Goal: Navigation & Orientation: Find specific page/section

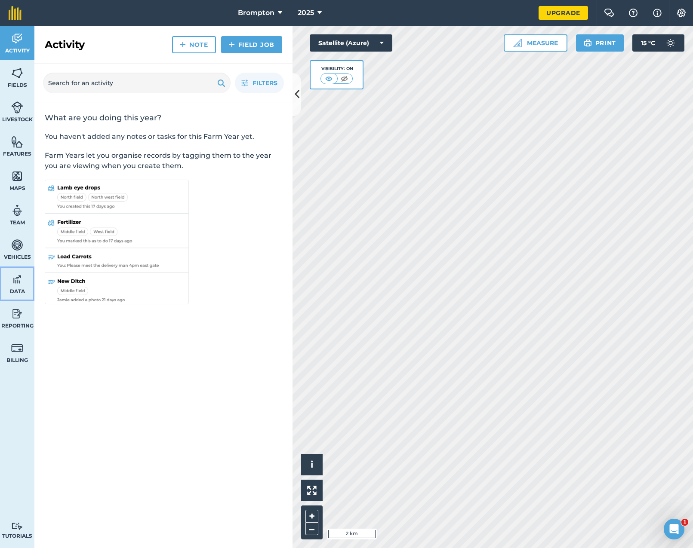
click at [22, 288] on span "Data" at bounding box center [17, 291] width 34 height 7
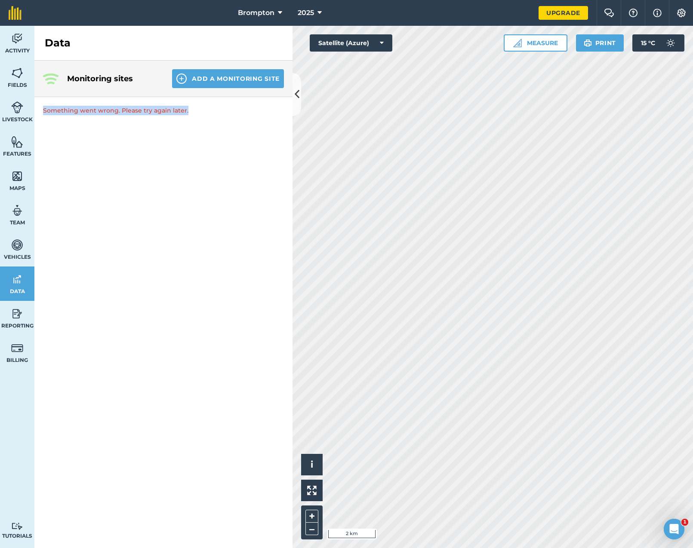
drag, startPoint x: 206, startPoint y: 113, endPoint x: 44, endPoint y: 110, distance: 161.7
click at [44, 110] on p "Something went wrong. Please try again later." at bounding box center [163, 110] width 258 height 27
click at [201, 157] on div "Monitoring sites Add a Monitoring Site Something went wrong. Please try again l…" at bounding box center [163, 305] width 258 height 488
click at [213, 169] on div "Monitoring sites Add a Monitoring Site Something went wrong. Please try again l…" at bounding box center [163, 305] width 258 height 488
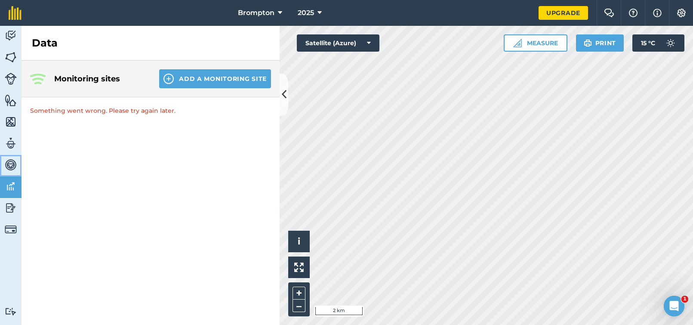
click at [10, 167] on img at bounding box center [11, 164] width 12 height 13
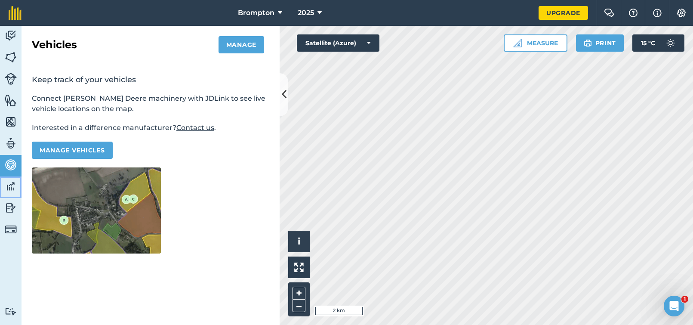
click at [14, 188] on img at bounding box center [11, 186] width 12 height 13
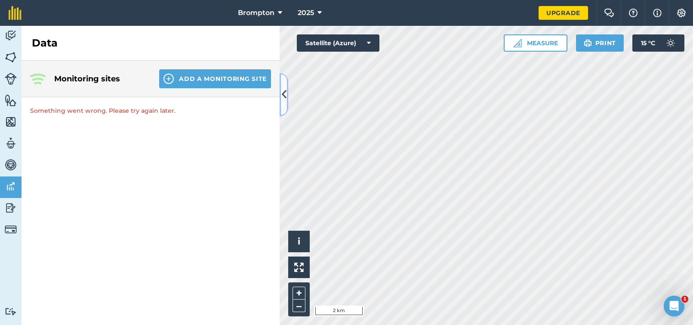
click at [282, 90] on icon at bounding box center [284, 94] width 5 height 15
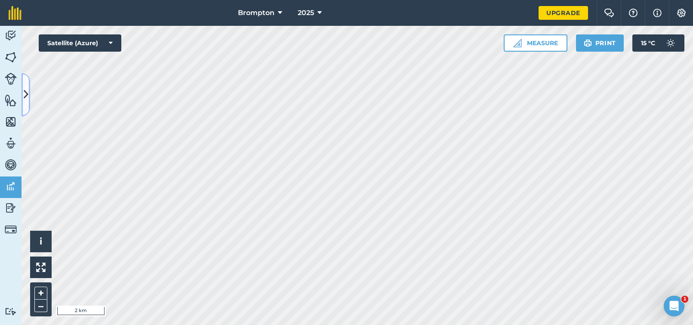
click at [28, 92] on button at bounding box center [26, 94] width 9 height 43
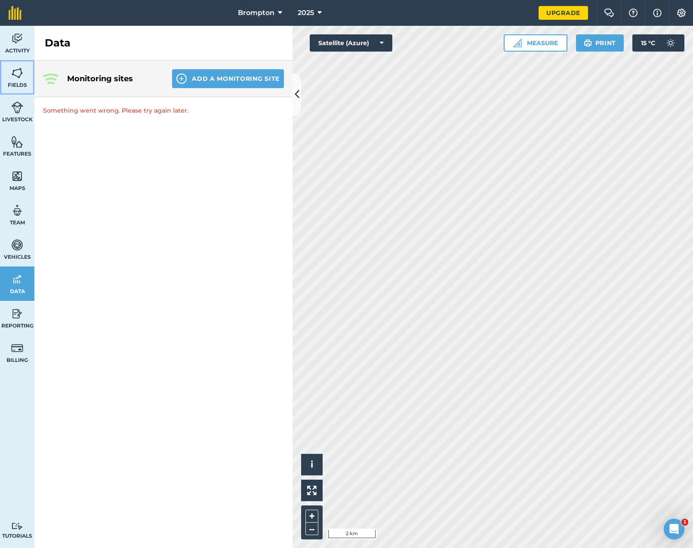
click at [15, 67] on img at bounding box center [17, 73] width 12 height 13
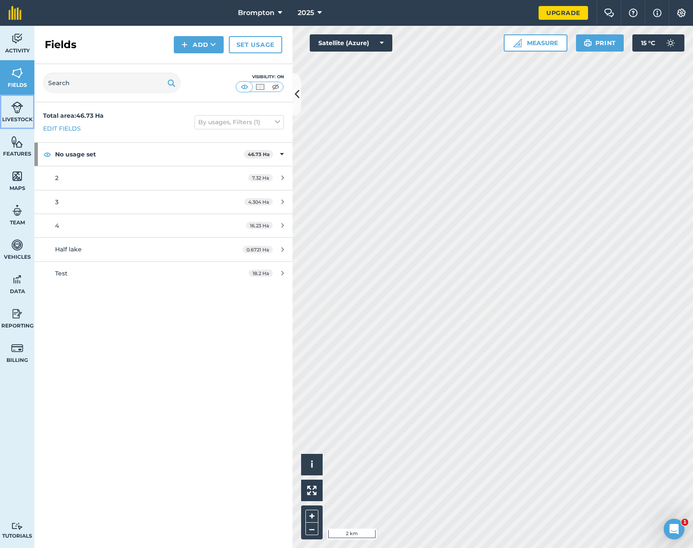
click at [14, 111] on img at bounding box center [17, 107] width 12 height 13
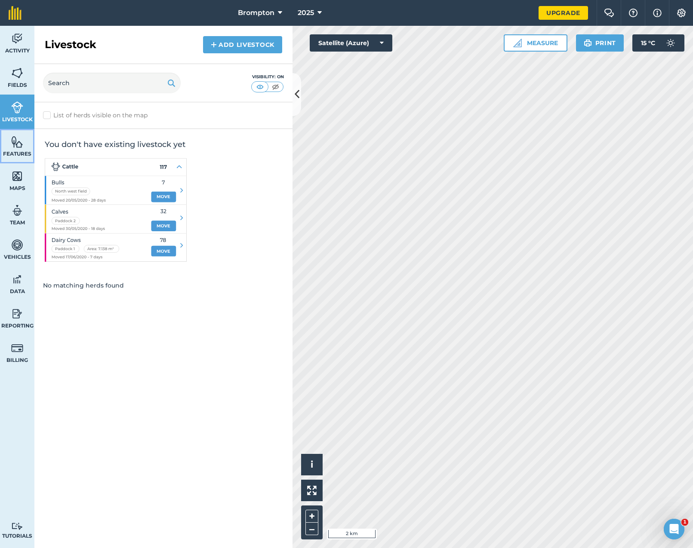
click at [17, 147] on img at bounding box center [17, 141] width 12 height 13
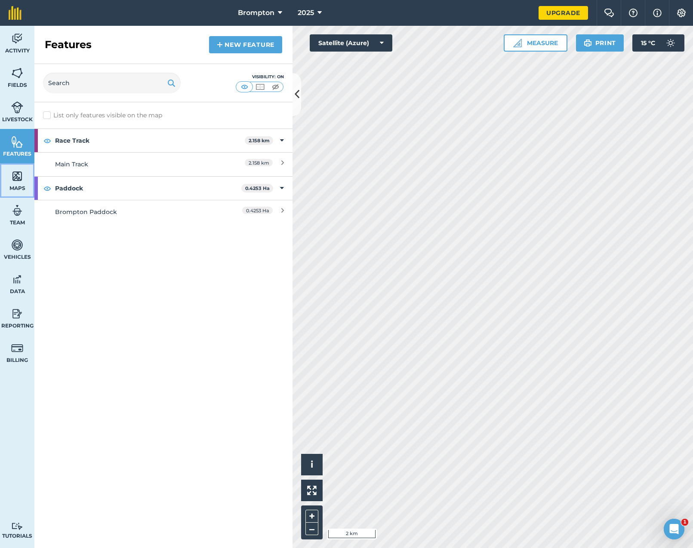
click at [22, 180] on img at bounding box center [17, 176] width 12 height 13
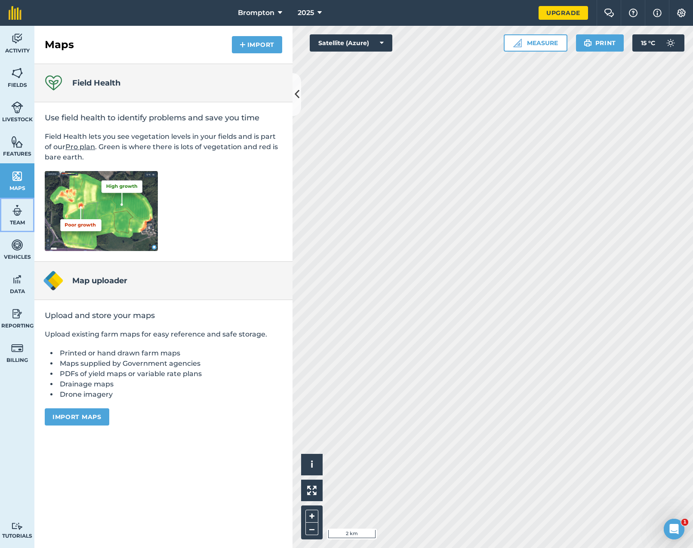
click at [21, 210] on img at bounding box center [17, 210] width 12 height 13
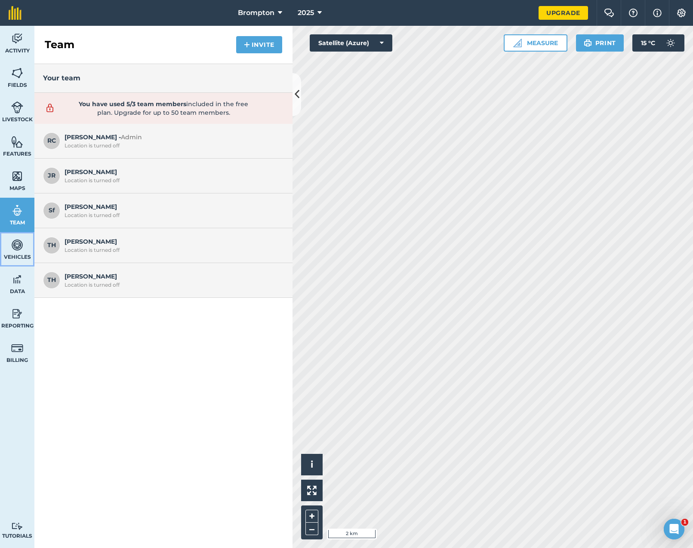
click at [22, 249] on img at bounding box center [17, 245] width 12 height 13
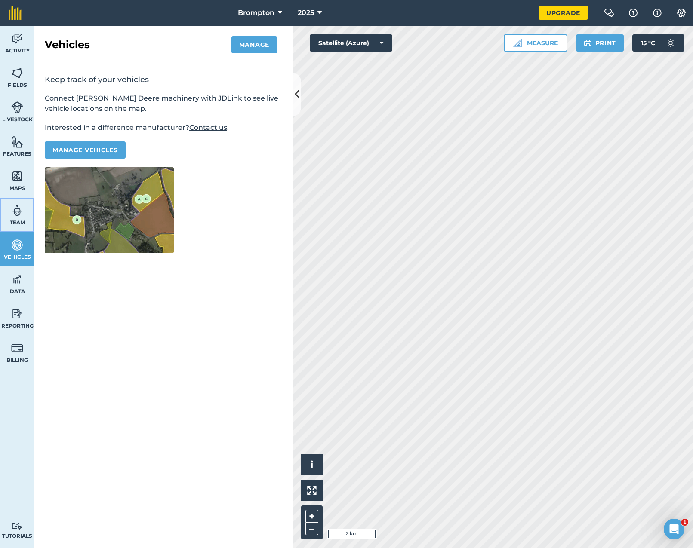
click at [25, 212] on link "Team" at bounding box center [17, 215] width 34 height 34
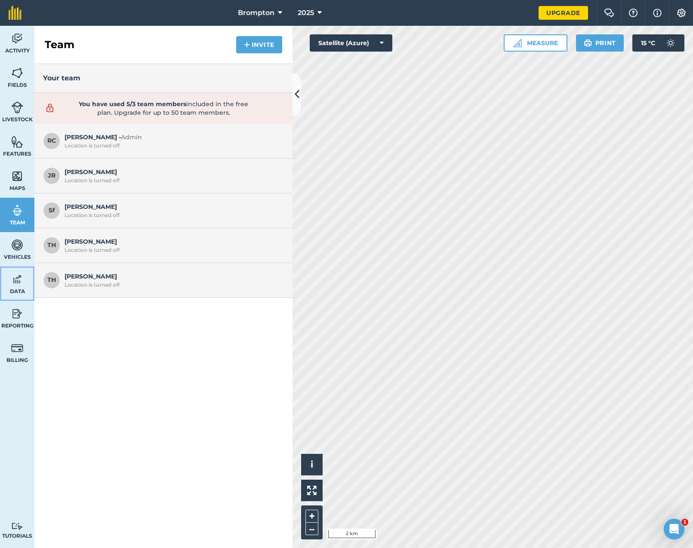
click at [19, 283] on img at bounding box center [17, 279] width 12 height 13
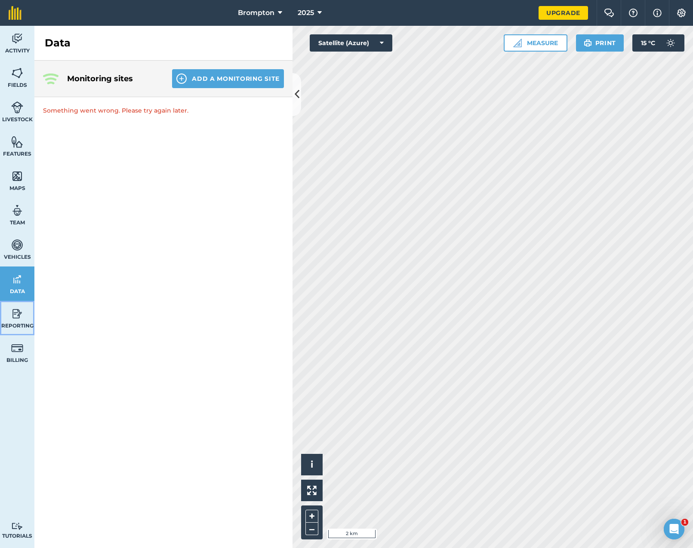
click at [14, 310] on img at bounding box center [17, 314] width 12 height 13
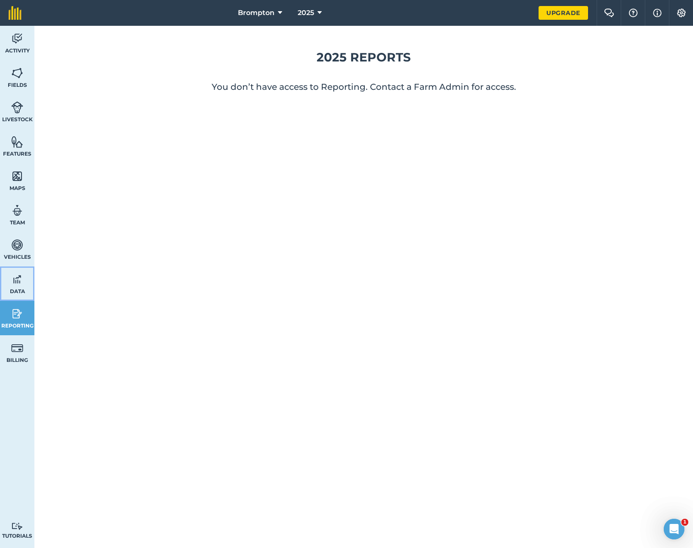
click at [23, 284] on link "Data" at bounding box center [17, 284] width 34 height 34
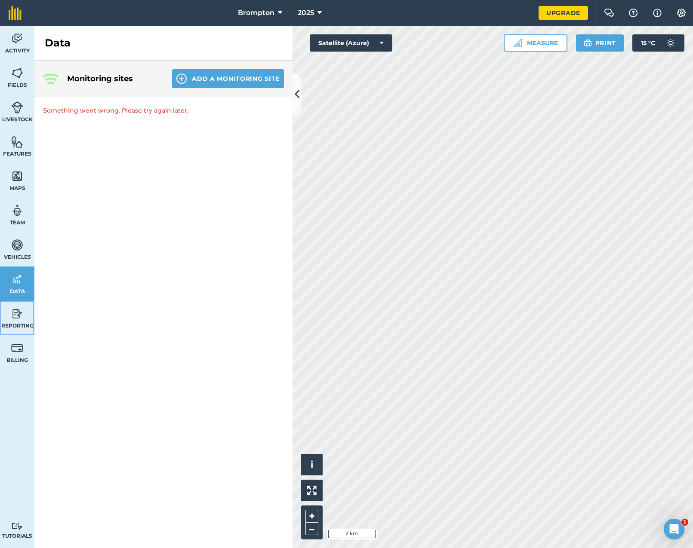
click at [22, 308] on img at bounding box center [17, 314] width 12 height 13
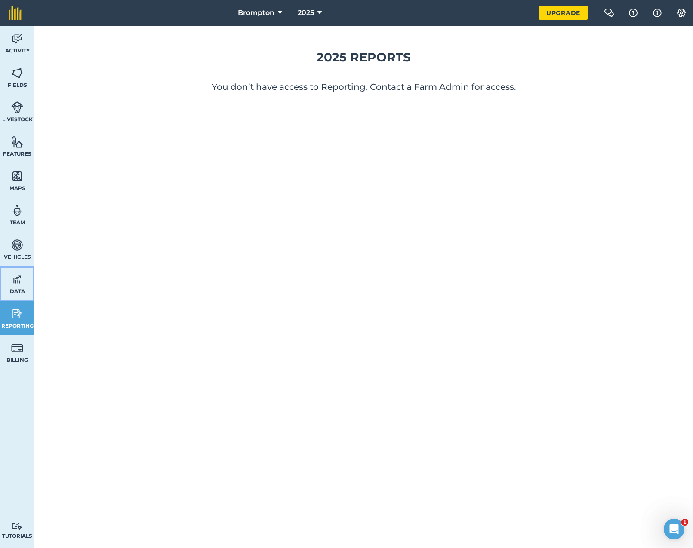
click at [24, 281] on link "Data" at bounding box center [17, 284] width 34 height 34
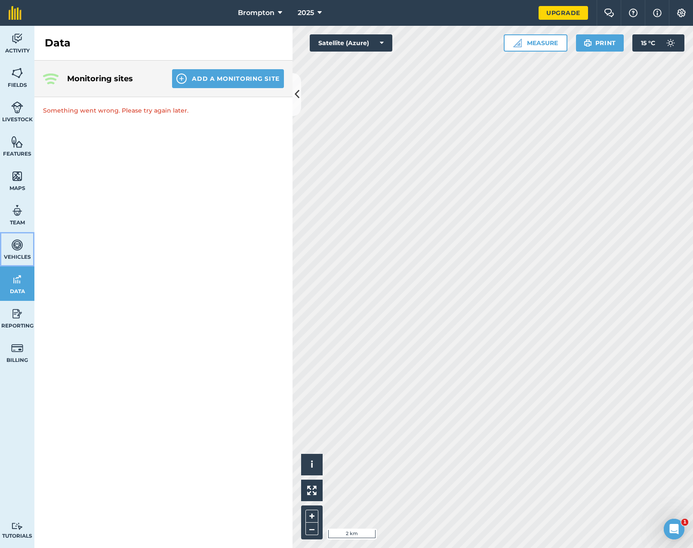
click at [13, 243] on img at bounding box center [17, 245] width 12 height 13
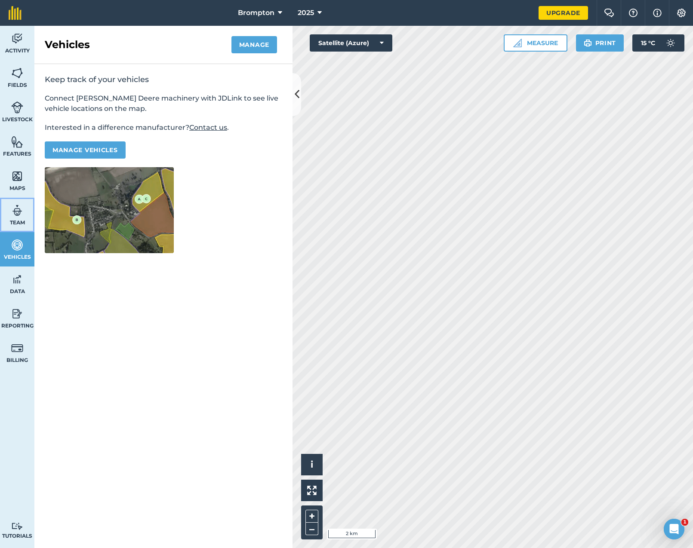
click at [18, 217] on link "Team" at bounding box center [17, 215] width 34 height 34
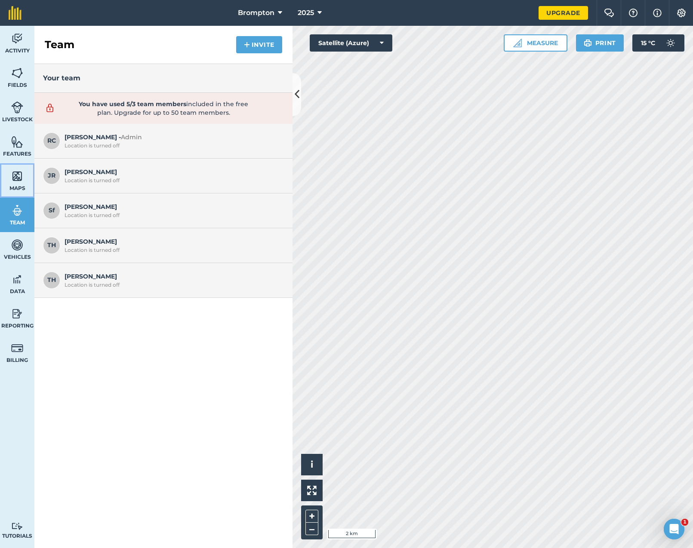
click at [22, 184] on link "Maps" at bounding box center [17, 180] width 34 height 34
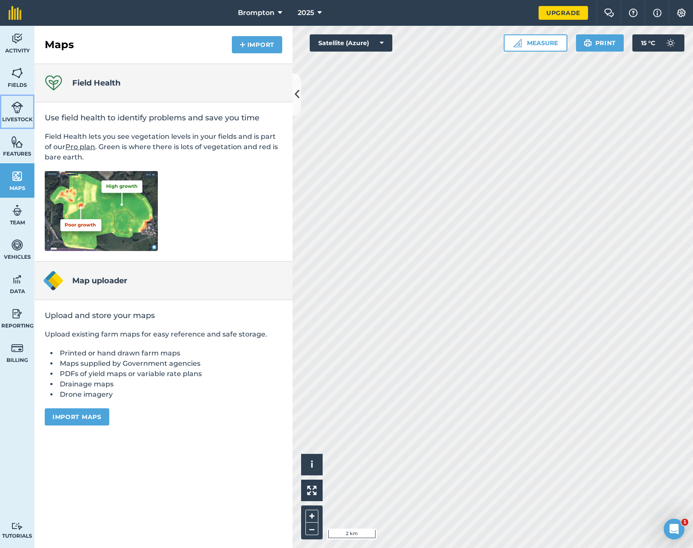
click at [19, 127] on link "Livestock" at bounding box center [17, 112] width 34 height 34
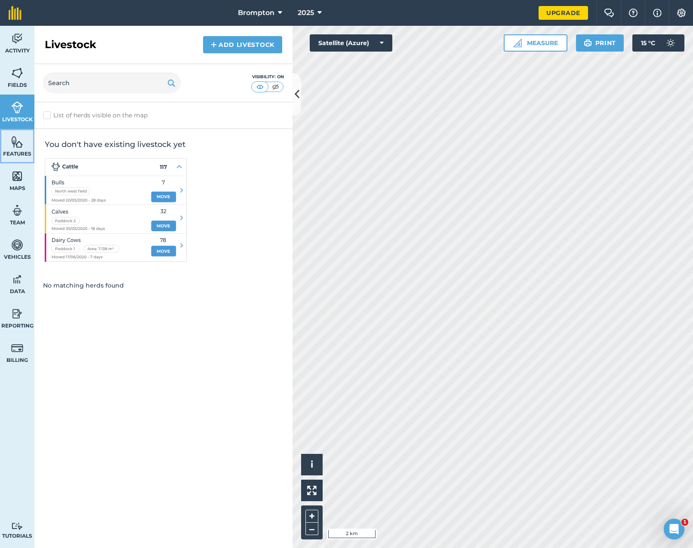
click at [13, 134] on link "Features" at bounding box center [17, 146] width 34 height 34
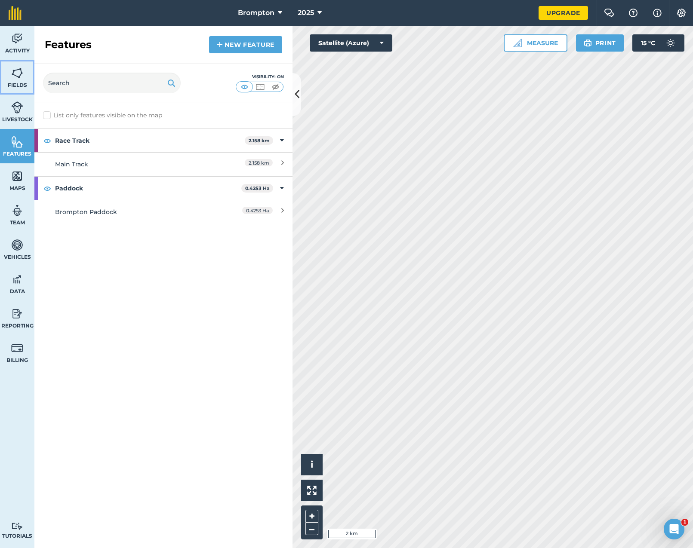
click at [23, 86] on span "Fields" at bounding box center [17, 85] width 34 height 7
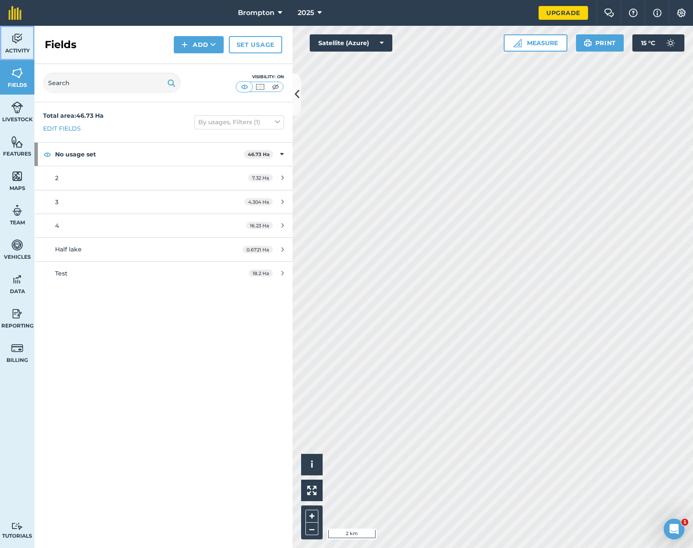
click at [15, 48] on span "Activity" at bounding box center [17, 50] width 34 height 7
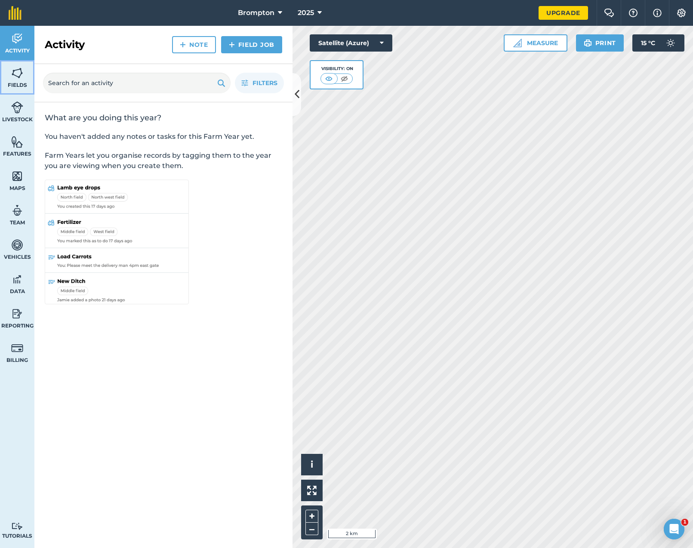
click at [15, 74] on img at bounding box center [17, 73] width 12 height 13
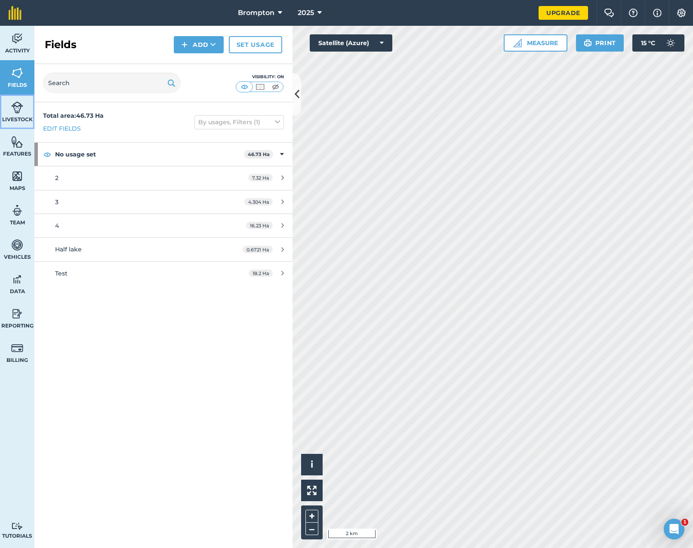
click at [15, 106] on img at bounding box center [17, 107] width 12 height 13
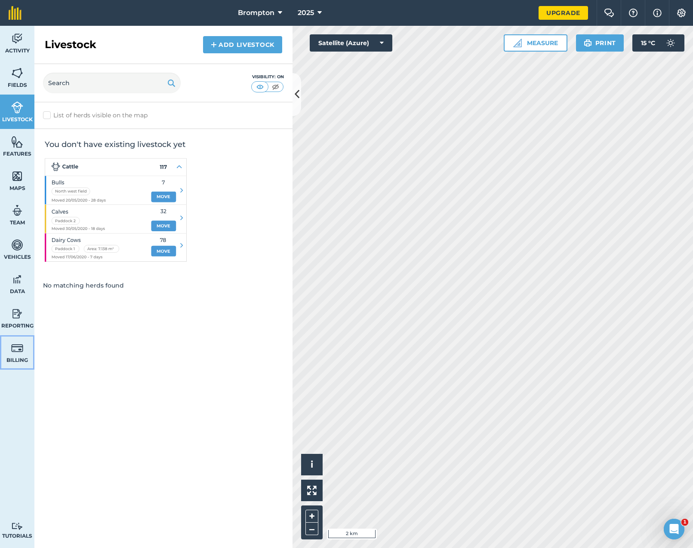
click at [25, 355] on link "Billing" at bounding box center [17, 352] width 34 height 34
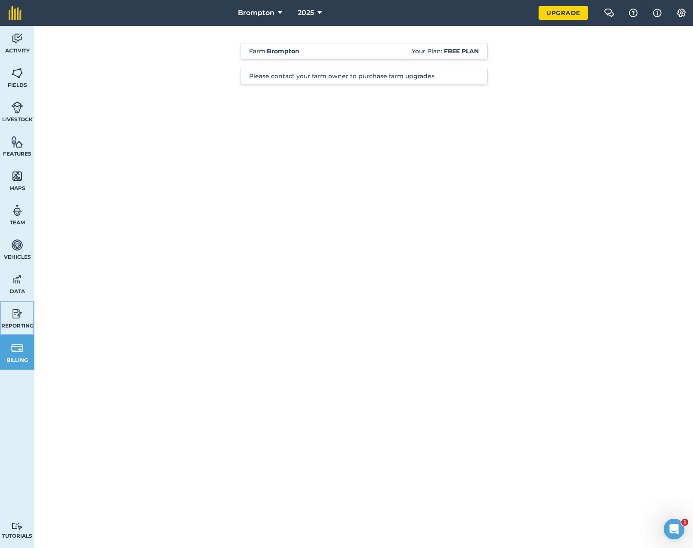
click at [29, 311] on link "Reporting" at bounding box center [17, 318] width 34 height 34
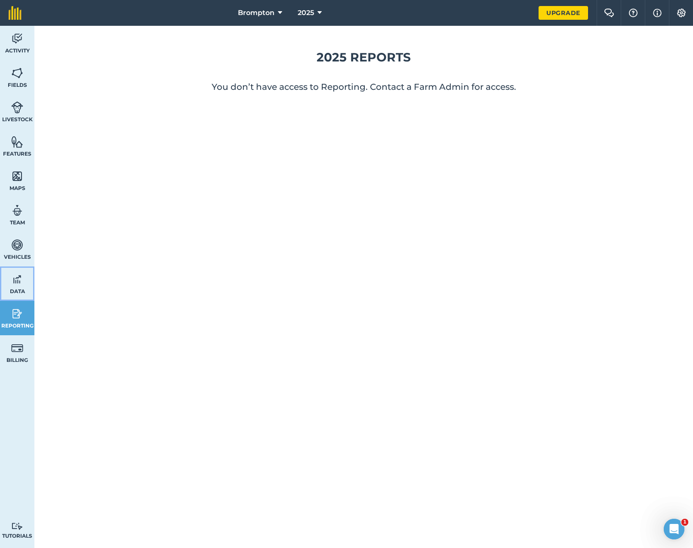
click at [25, 269] on link "Data" at bounding box center [17, 284] width 34 height 34
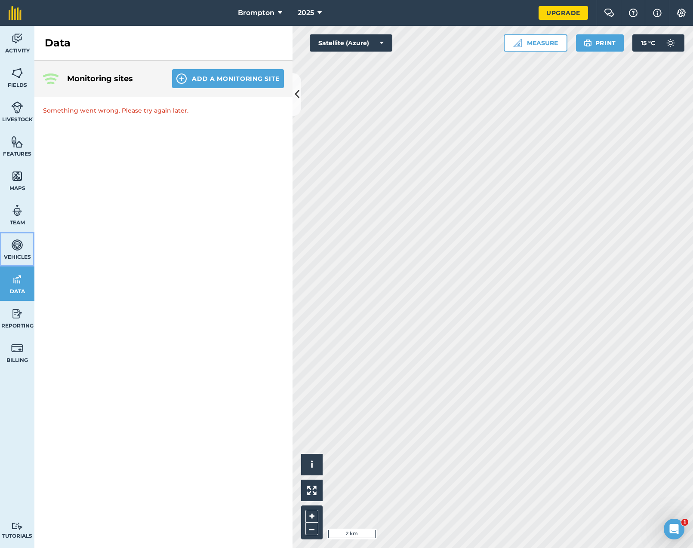
click at [24, 243] on link "Vehicles" at bounding box center [17, 249] width 34 height 34
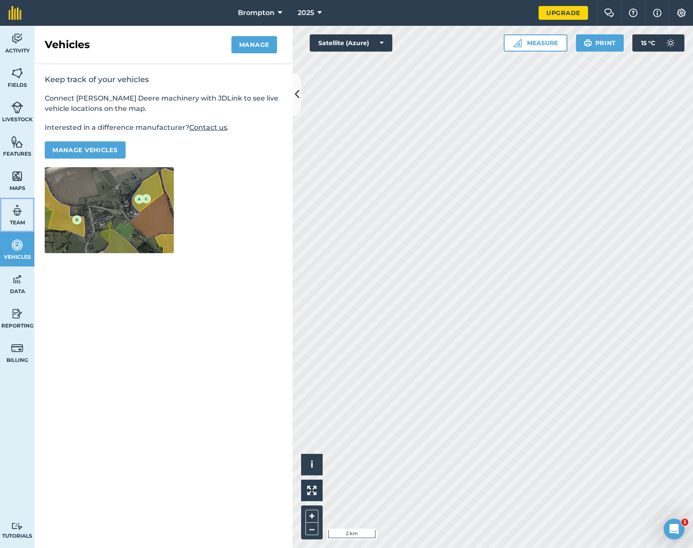
click at [17, 221] on span "Team" at bounding box center [17, 222] width 34 height 7
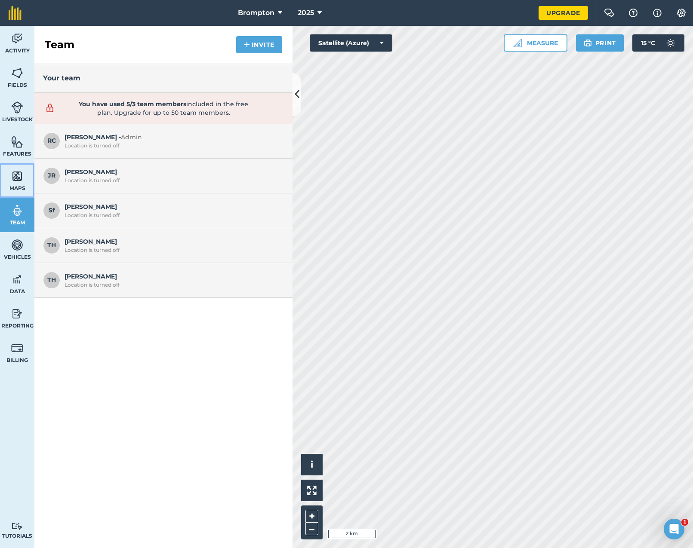
click at [17, 185] on span "Maps" at bounding box center [17, 188] width 34 height 7
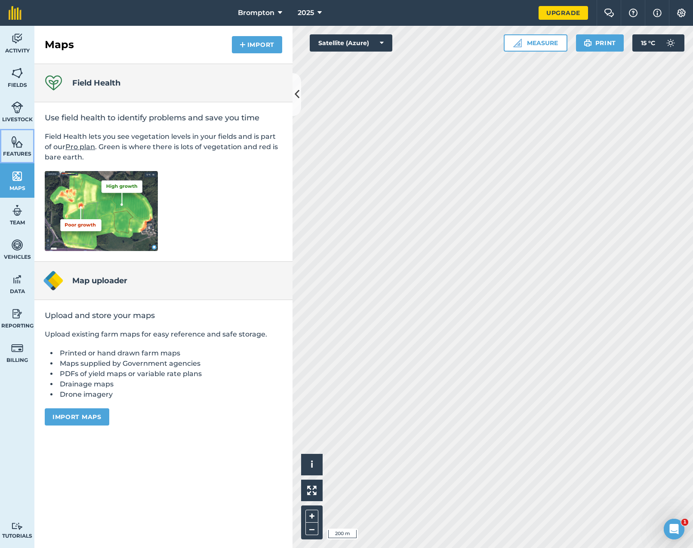
click at [25, 147] on link "Features" at bounding box center [17, 146] width 34 height 34
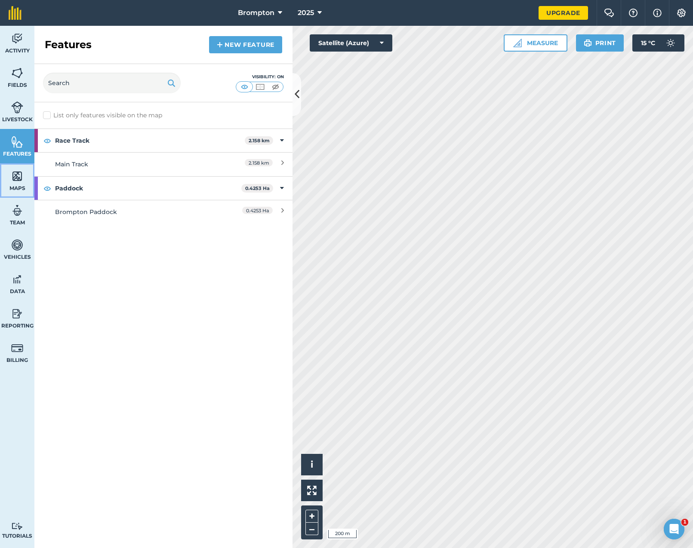
click at [23, 185] on span "Maps" at bounding box center [17, 188] width 34 height 7
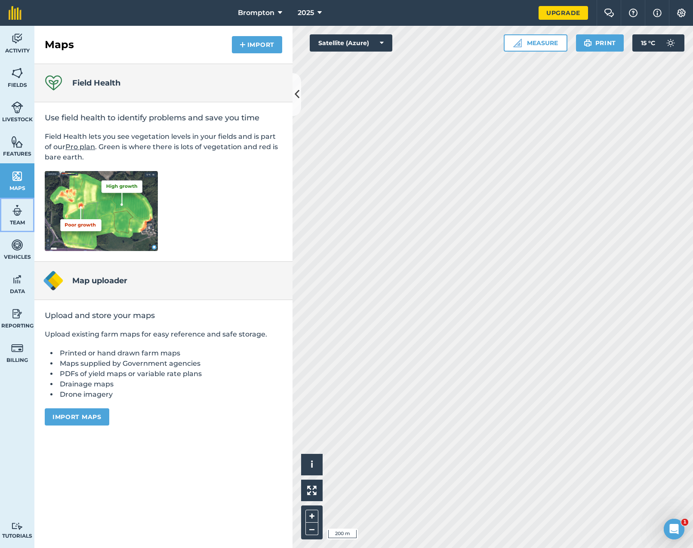
click at [18, 215] on img at bounding box center [17, 210] width 12 height 13
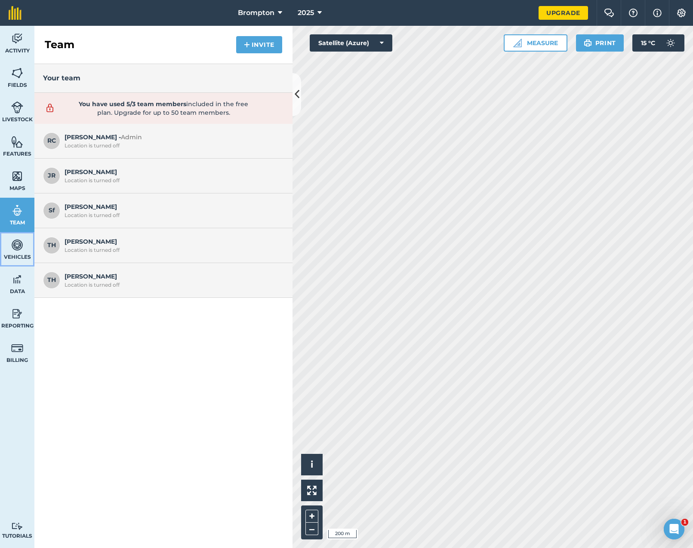
click at [18, 249] on img at bounding box center [17, 245] width 12 height 13
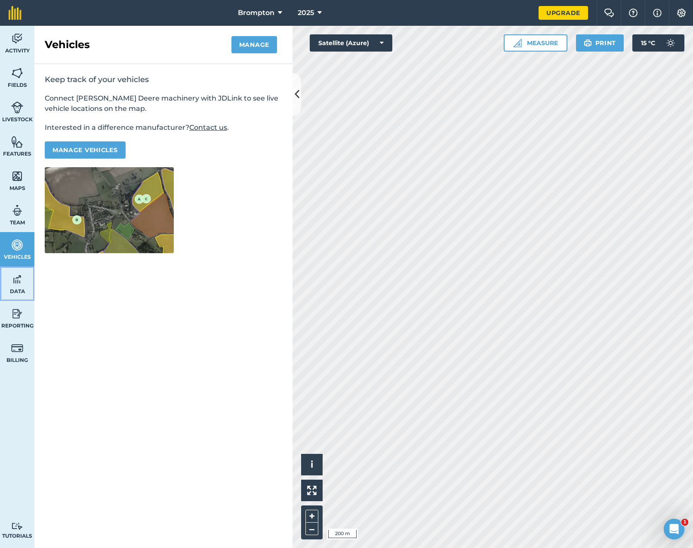
click at [14, 290] on span "Data" at bounding box center [17, 291] width 34 height 7
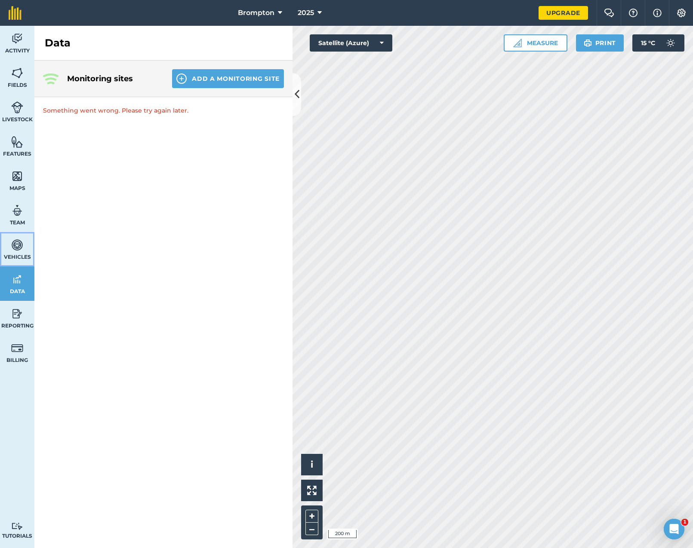
click at [16, 253] on link "Vehicles" at bounding box center [17, 249] width 34 height 34
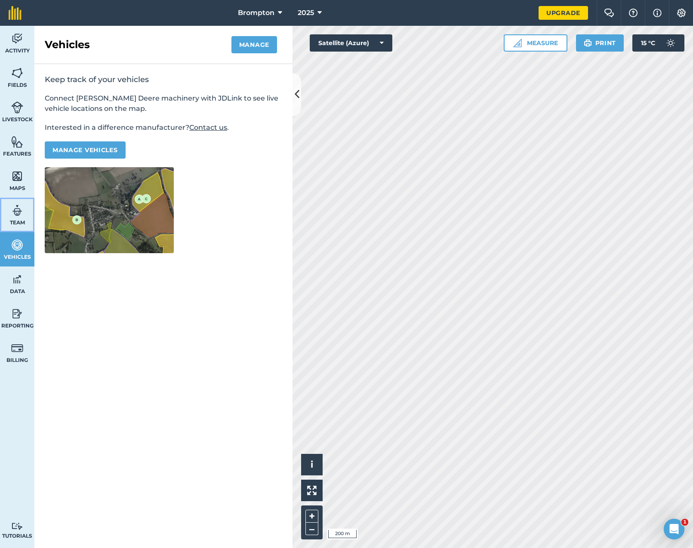
click at [22, 207] on img at bounding box center [17, 210] width 12 height 13
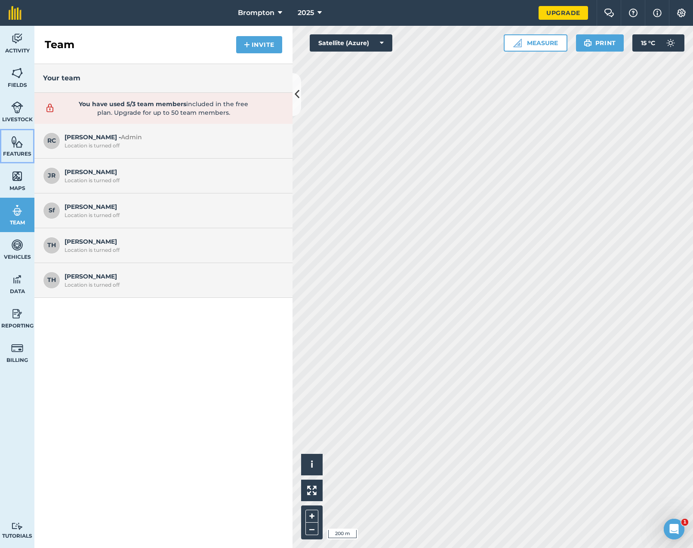
click at [15, 152] on span "Features" at bounding box center [17, 154] width 34 height 7
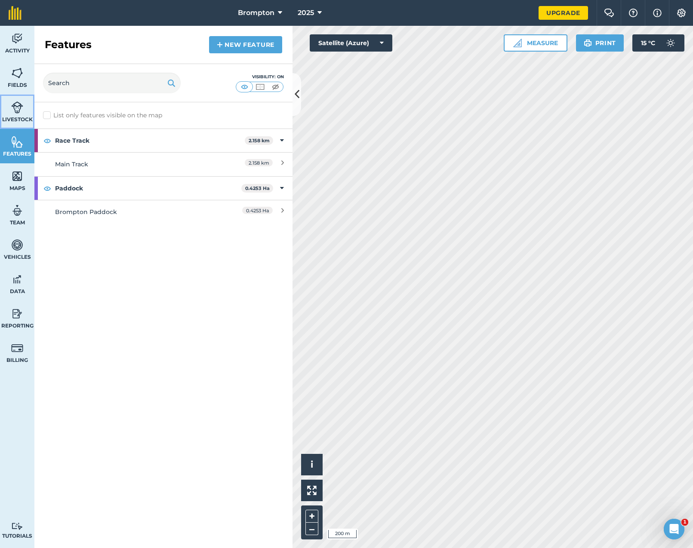
click at [15, 112] on img at bounding box center [17, 107] width 12 height 13
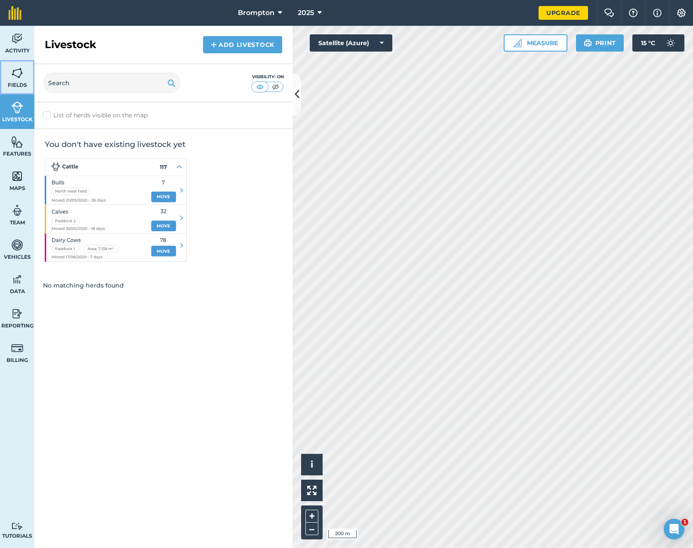
click at [19, 71] on img at bounding box center [17, 73] width 12 height 13
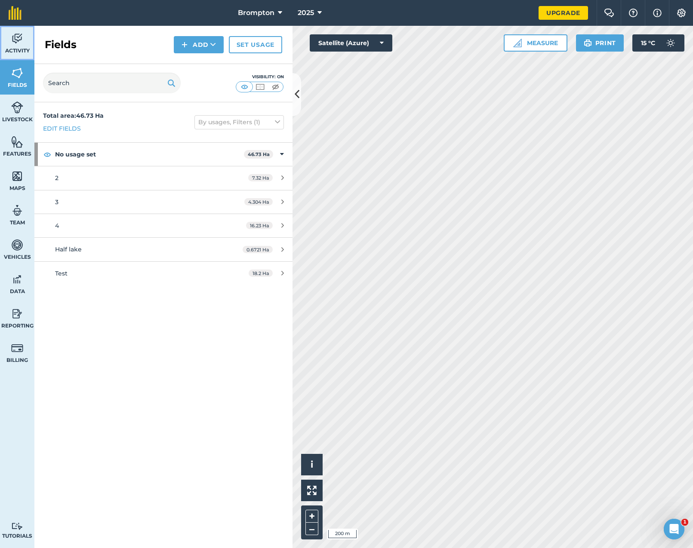
click at [19, 49] on span "Activity" at bounding box center [17, 50] width 34 height 7
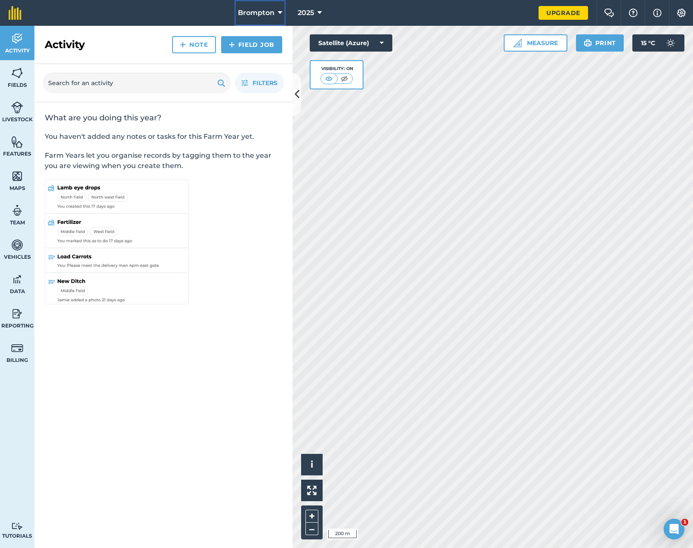
click at [255, 20] on button "Brompton" at bounding box center [259, 13] width 51 height 26
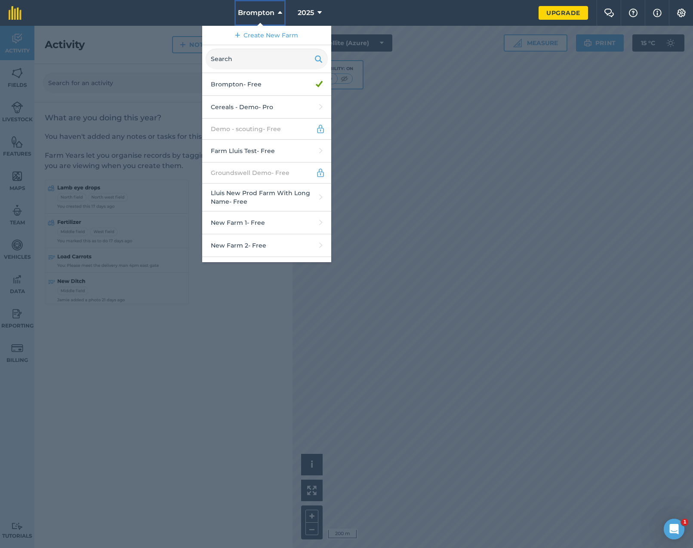
click at [255, 20] on button "Brompton" at bounding box center [259, 13] width 51 height 26
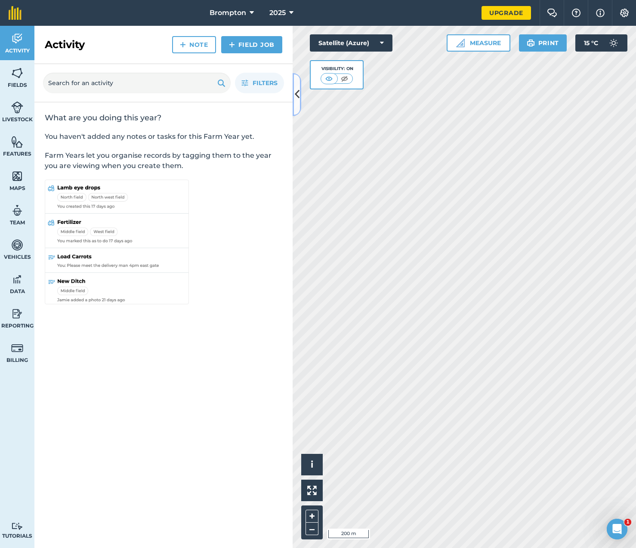
click at [295, 89] on icon at bounding box center [297, 94] width 5 height 15
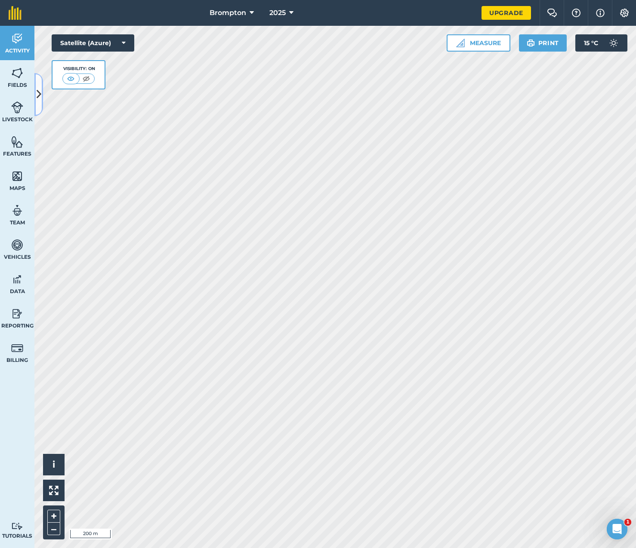
click at [38, 96] on icon at bounding box center [39, 94] width 5 height 15
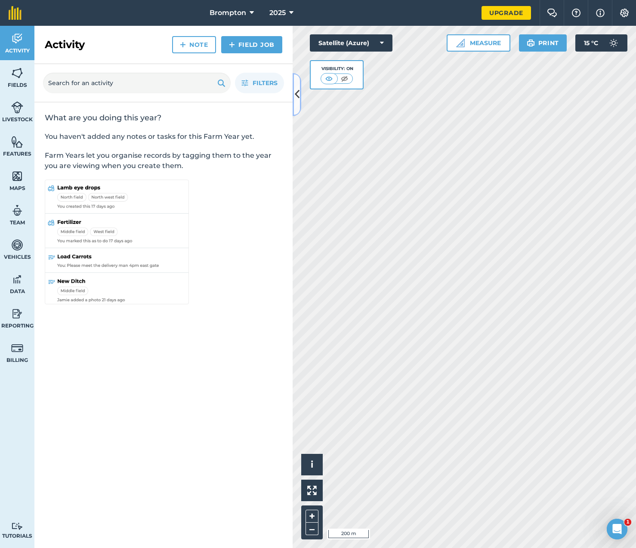
click at [300, 92] on button at bounding box center [296, 94] width 9 height 43
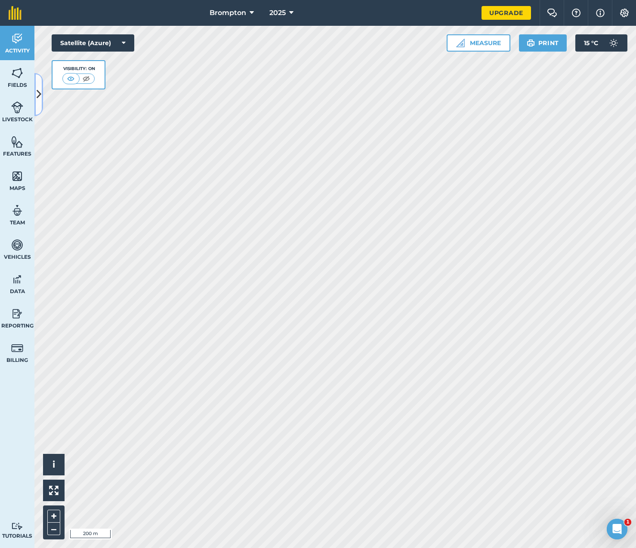
click at [40, 96] on icon at bounding box center [39, 94] width 5 height 15
